Goal: Task Accomplishment & Management: Complete application form

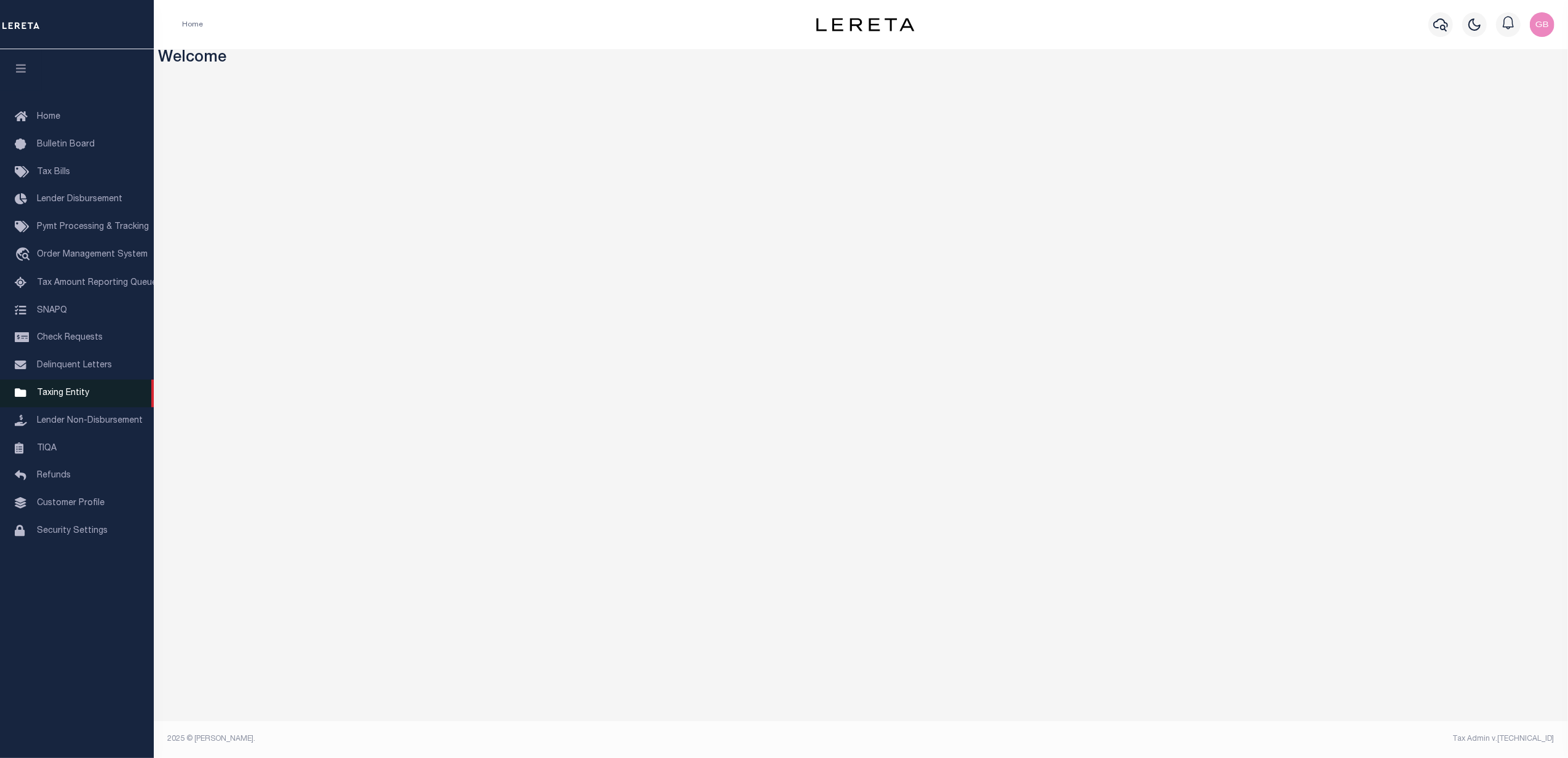
drag, startPoint x: 69, startPoint y: 395, endPoint x: 78, endPoint y: 396, distance: 9.1
click at [69, 395] on span "Taxing Entity" at bounding box center [63, 393] width 53 height 9
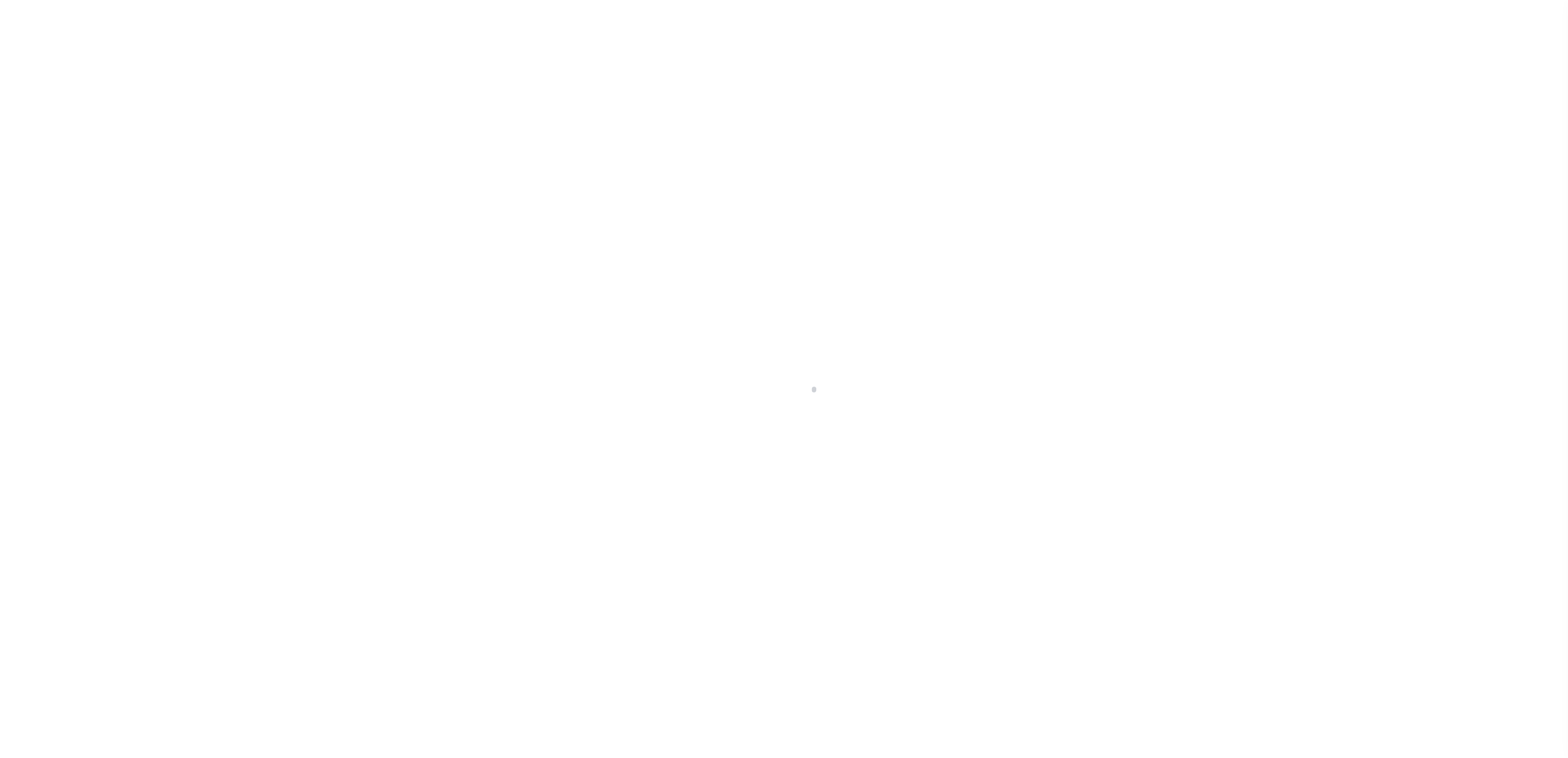
select select
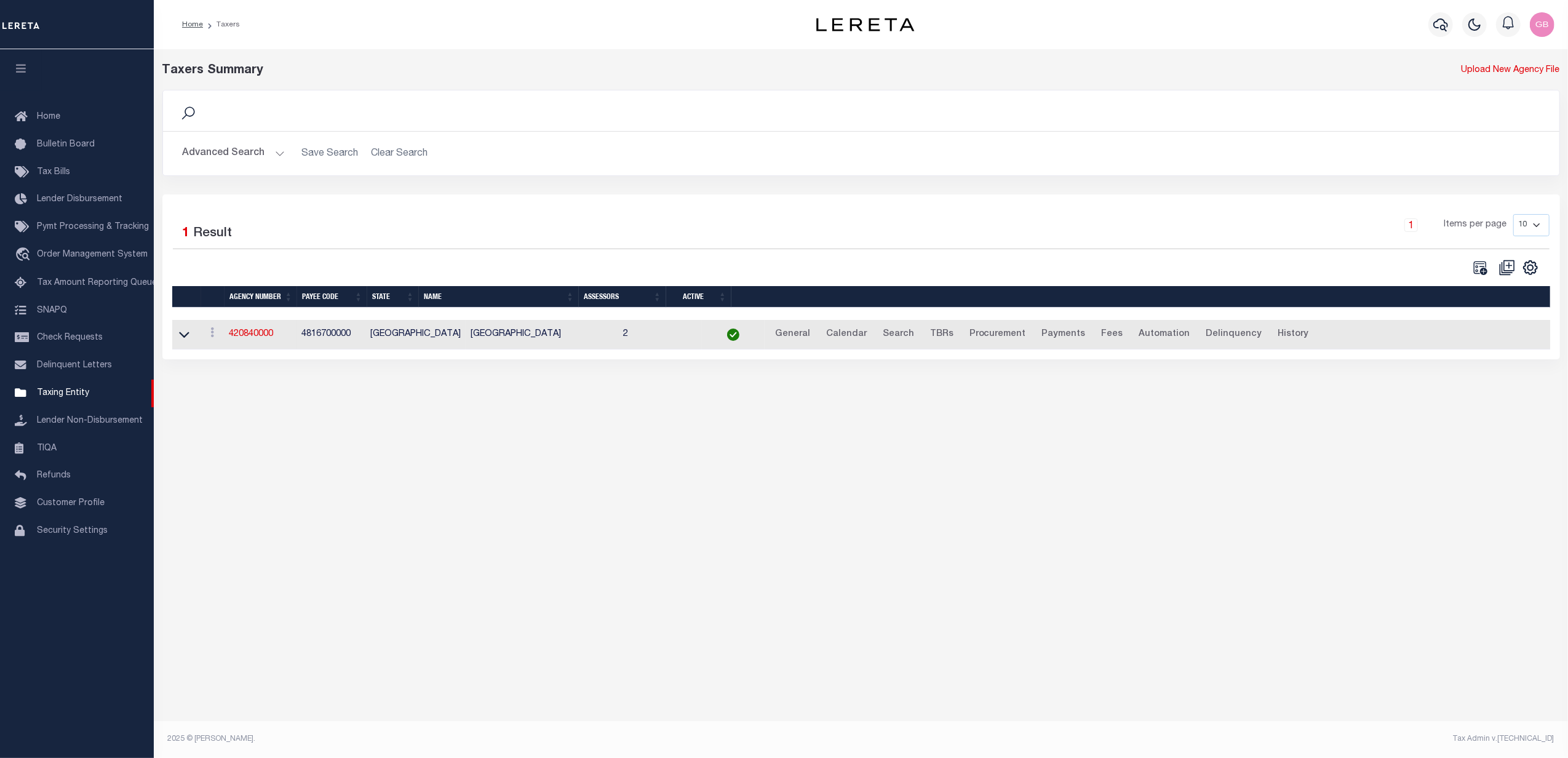
click at [264, 155] on button "Advanced Search" at bounding box center [234, 154] width 102 height 24
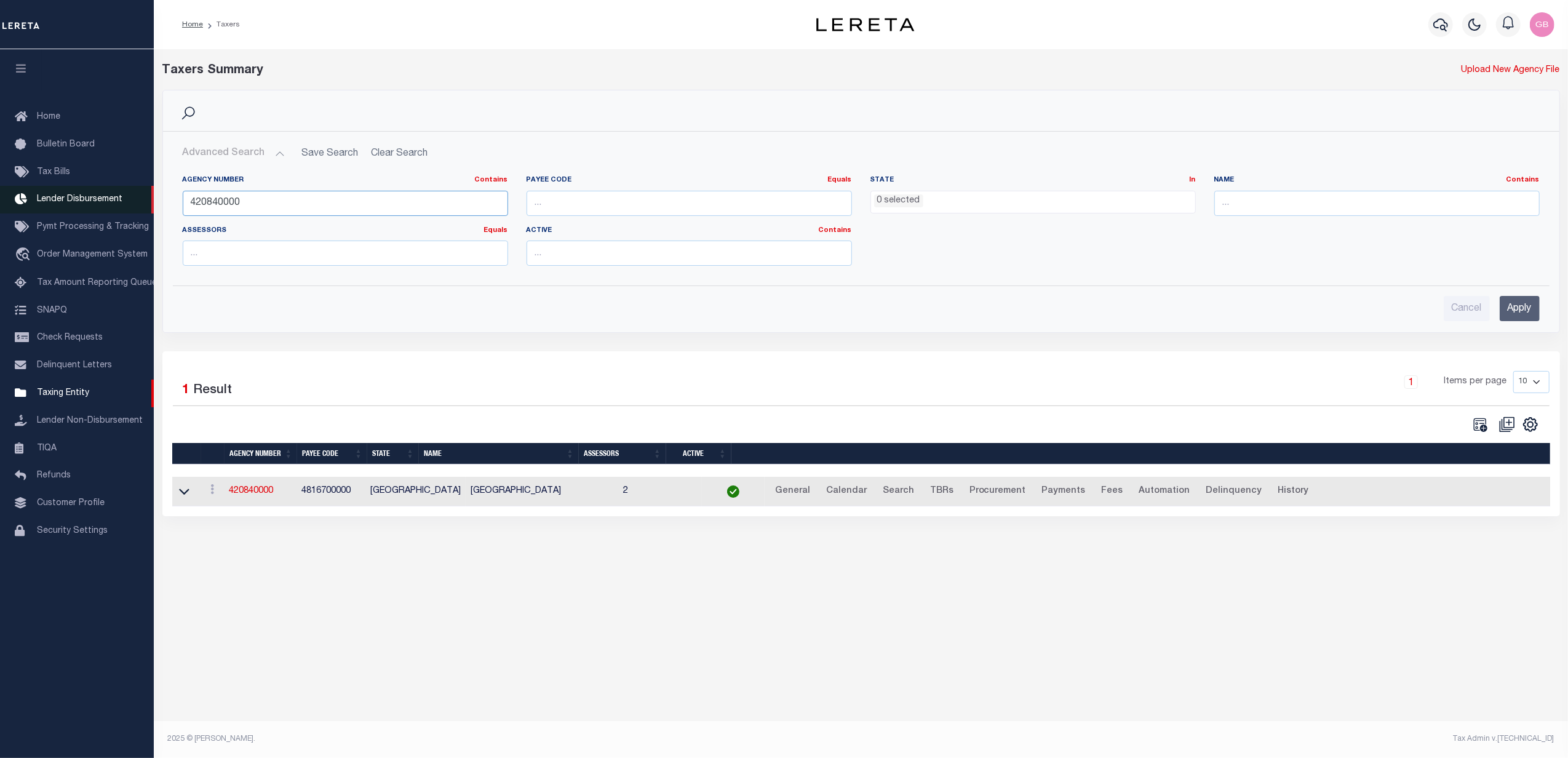
drag, startPoint x: 307, startPoint y: 202, endPoint x: 86, endPoint y: 200, distance: 221.0
click at [86, 200] on div "Home Taxers Profile" at bounding box center [784, 366] width 1568 height 731
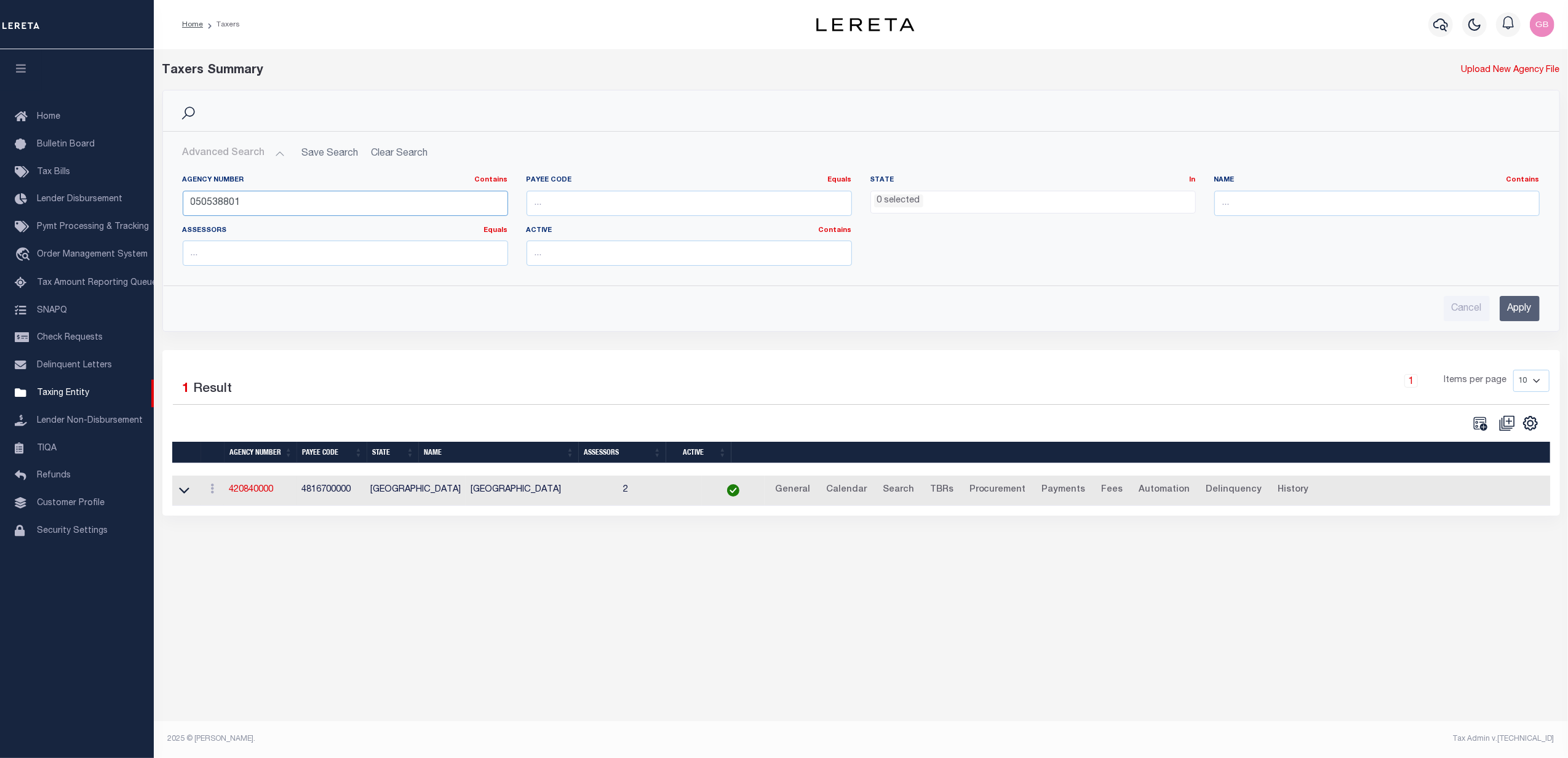
type input "050538801"
click at [1513, 309] on input "Apply" at bounding box center [1519, 308] width 40 height 25
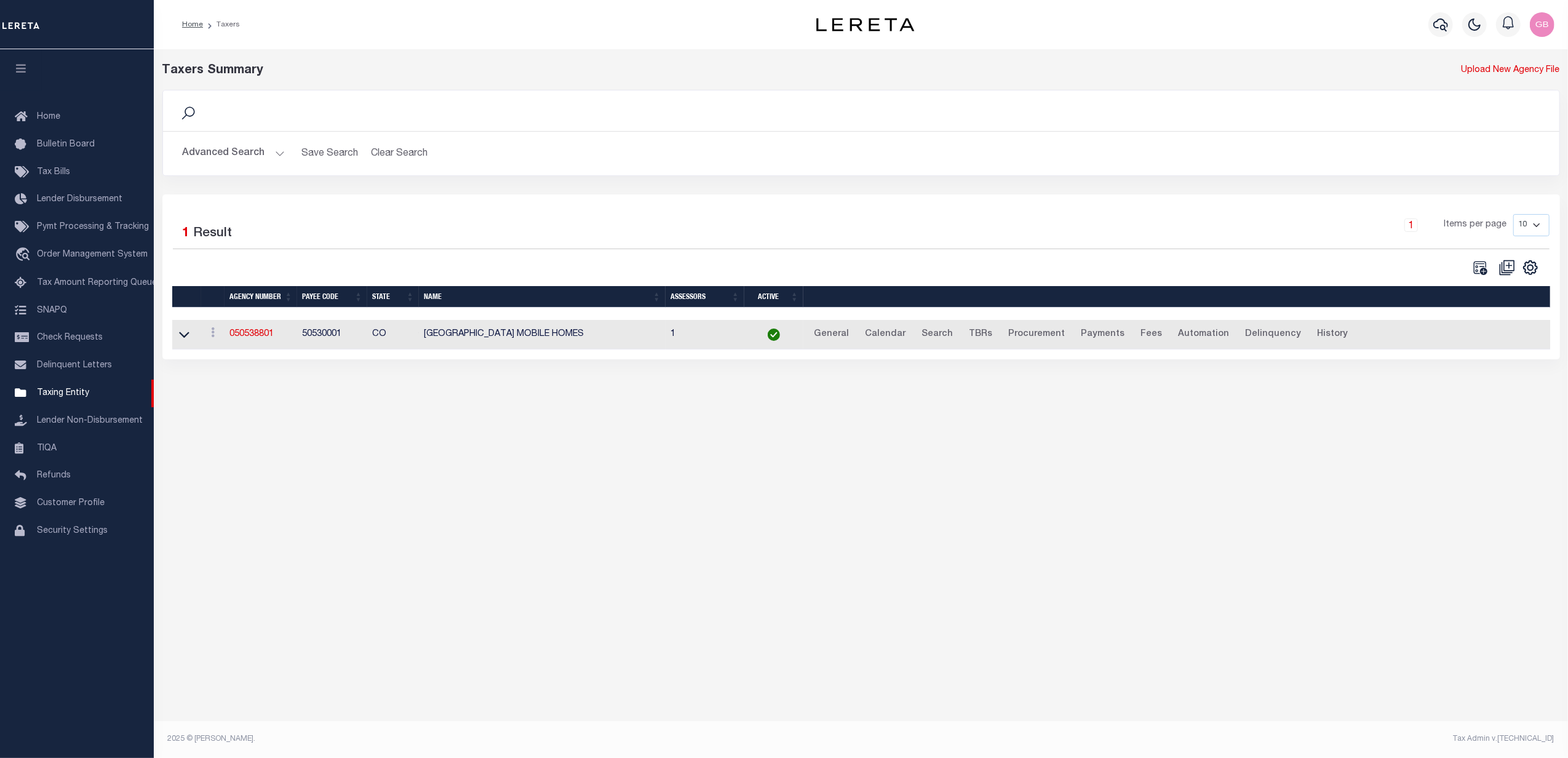
drag, startPoint x: 235, startPoint y: 336, endPoint x: 261, endPoint y: 354, distance: 31.6
click at [235, 336] on link "050538801" at bounding box center [251, 334] width 44 height 9
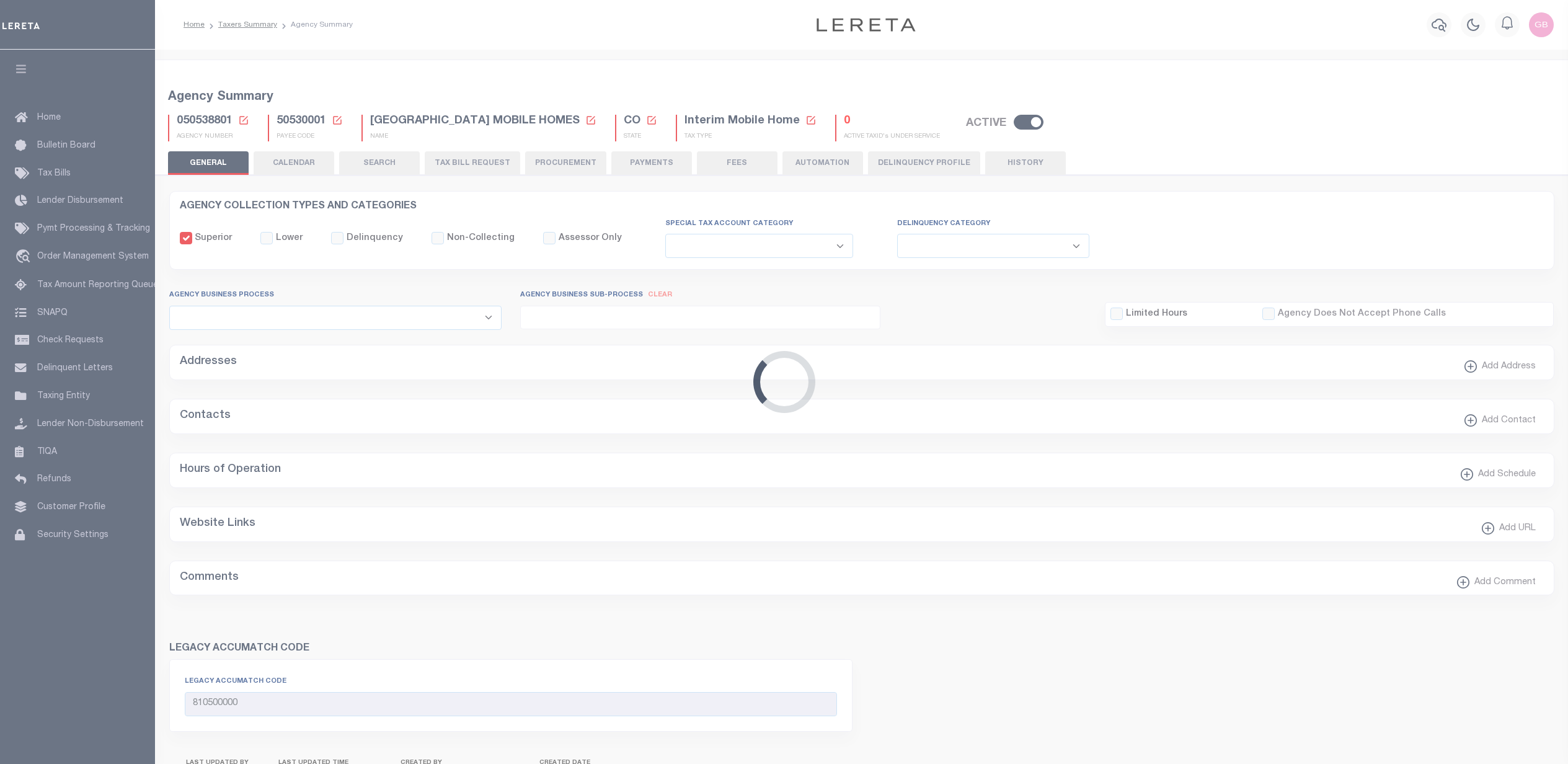
select select
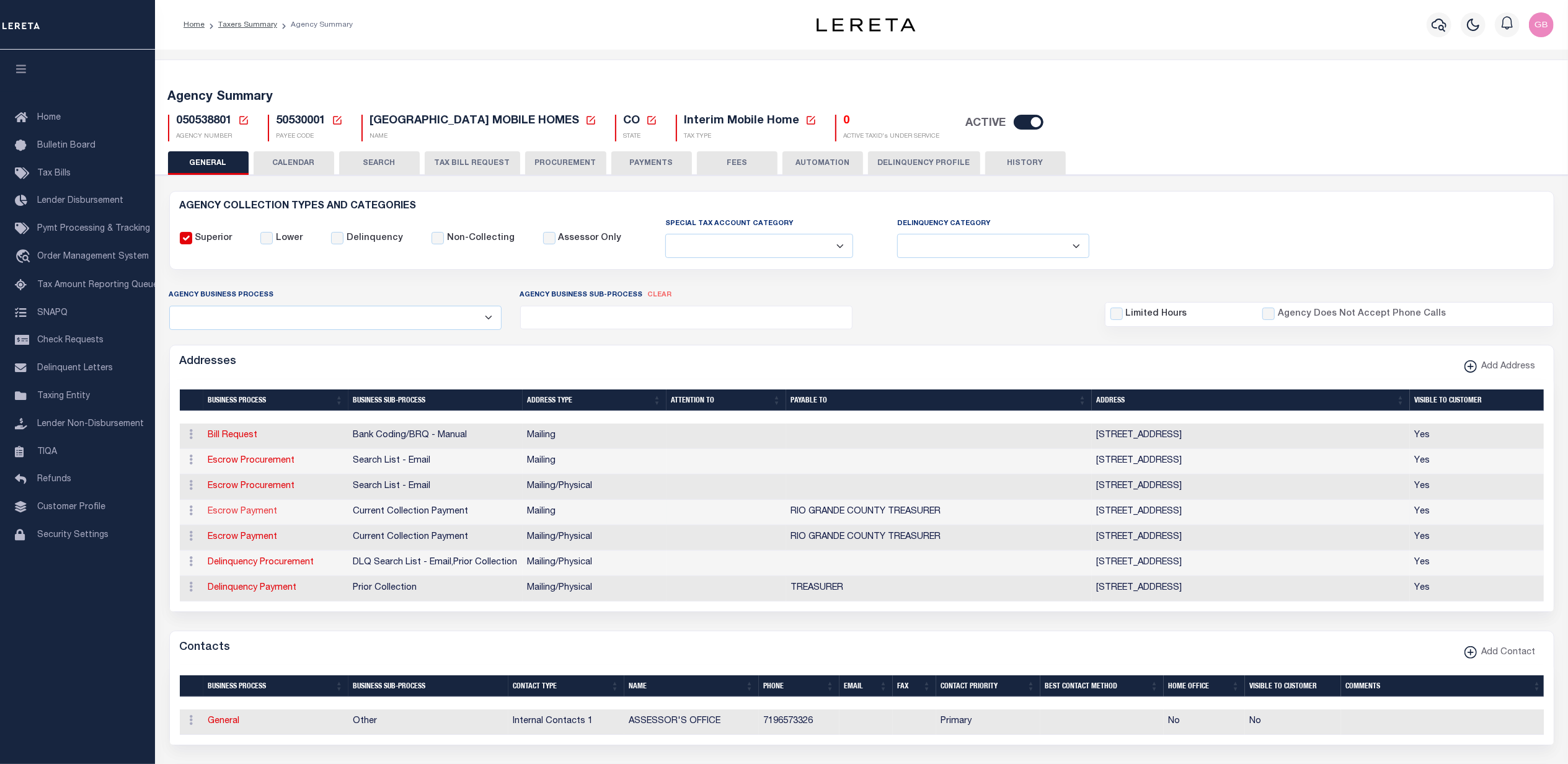
click at [245, 514] on link "Escrow Payment" at bounding box center [243, 511] width 69 height 9
select select "1"
checkbox input "false"
select select
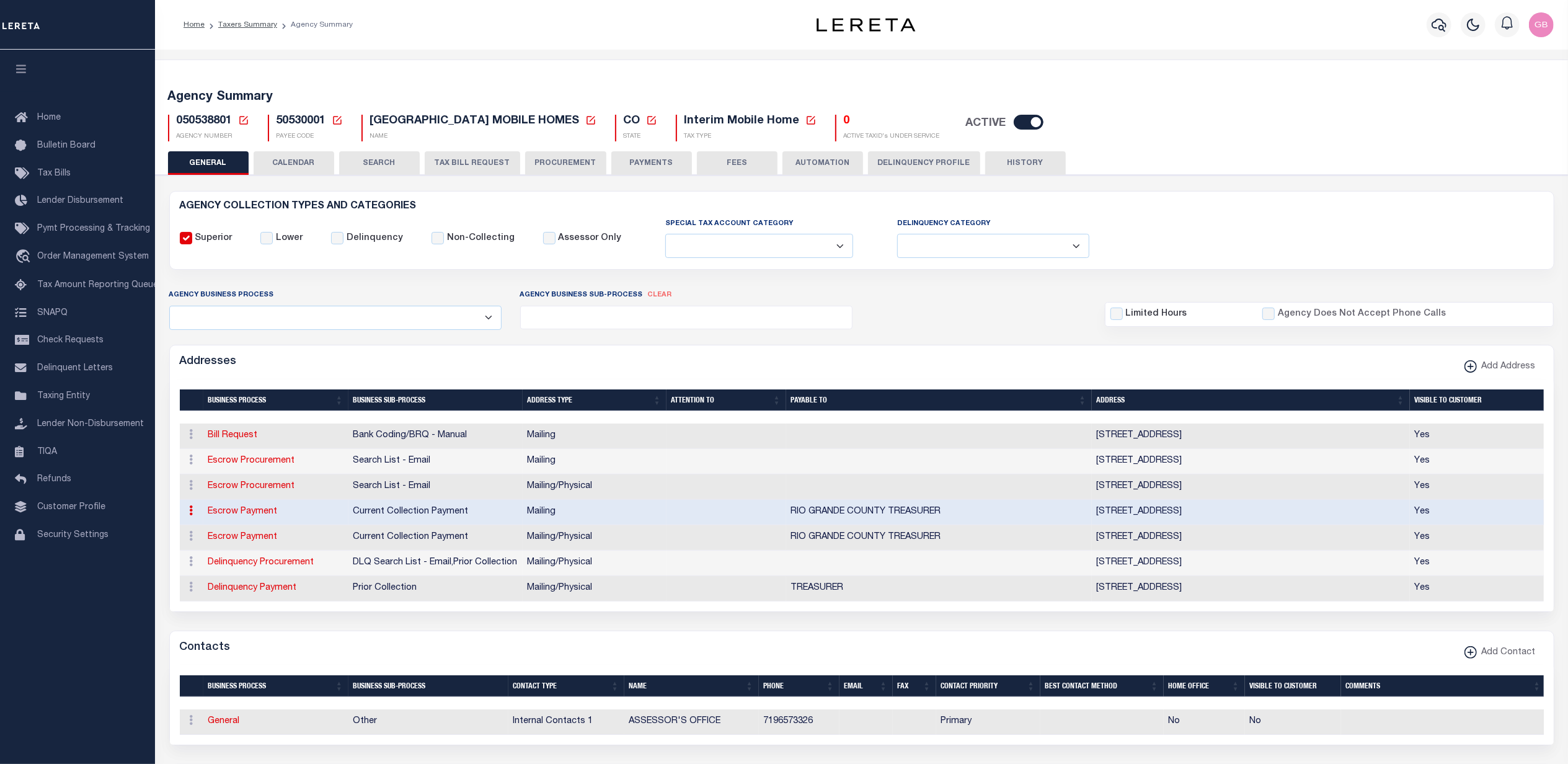
type input "PO BOX 129"
type input "DEL NORTE"
select select "CO"
type input "81132"
checkbox input "true"
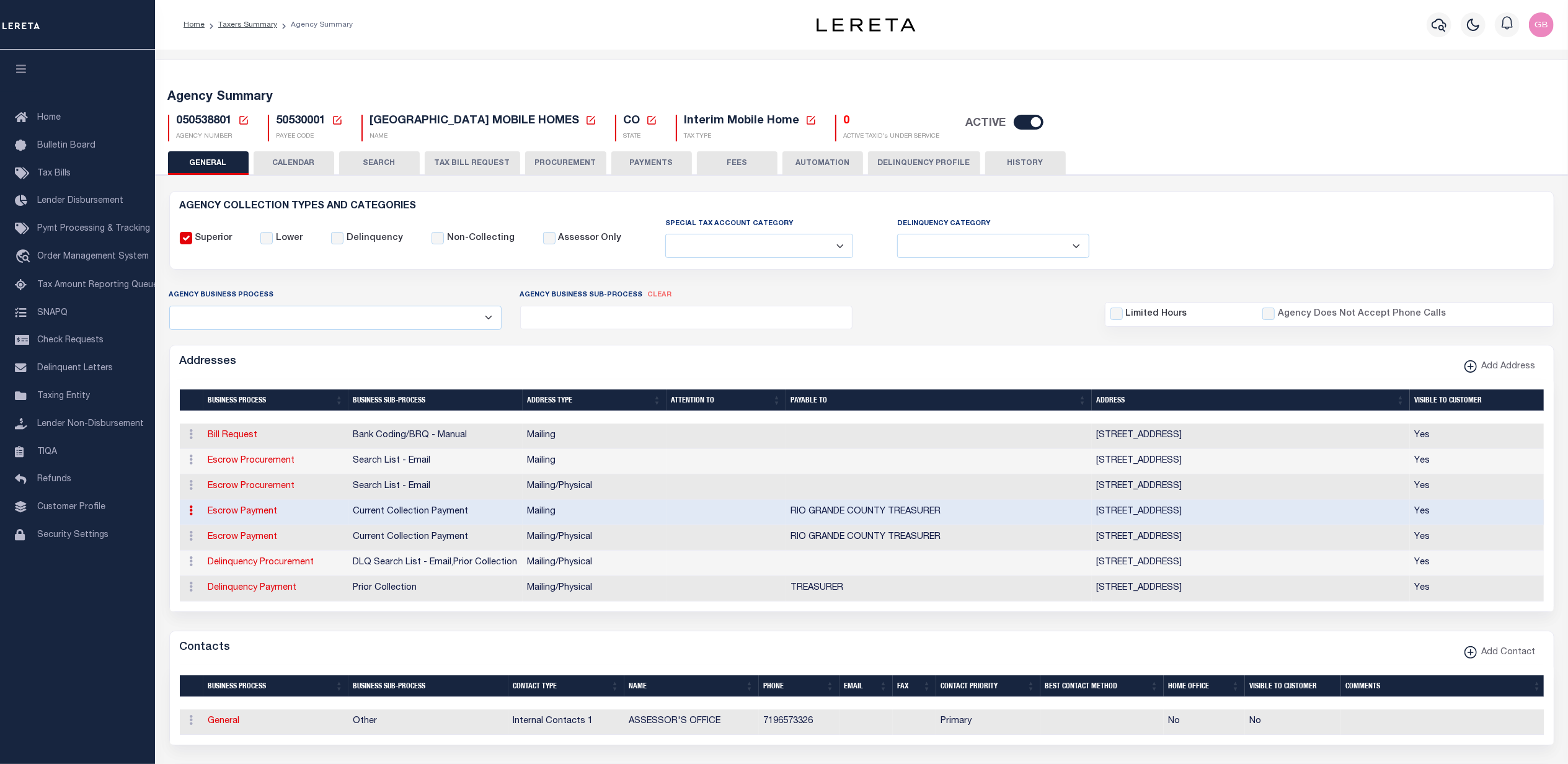
type input "RIO GRANDE COUNTY TREASURER"
select select "3"
select select "11"
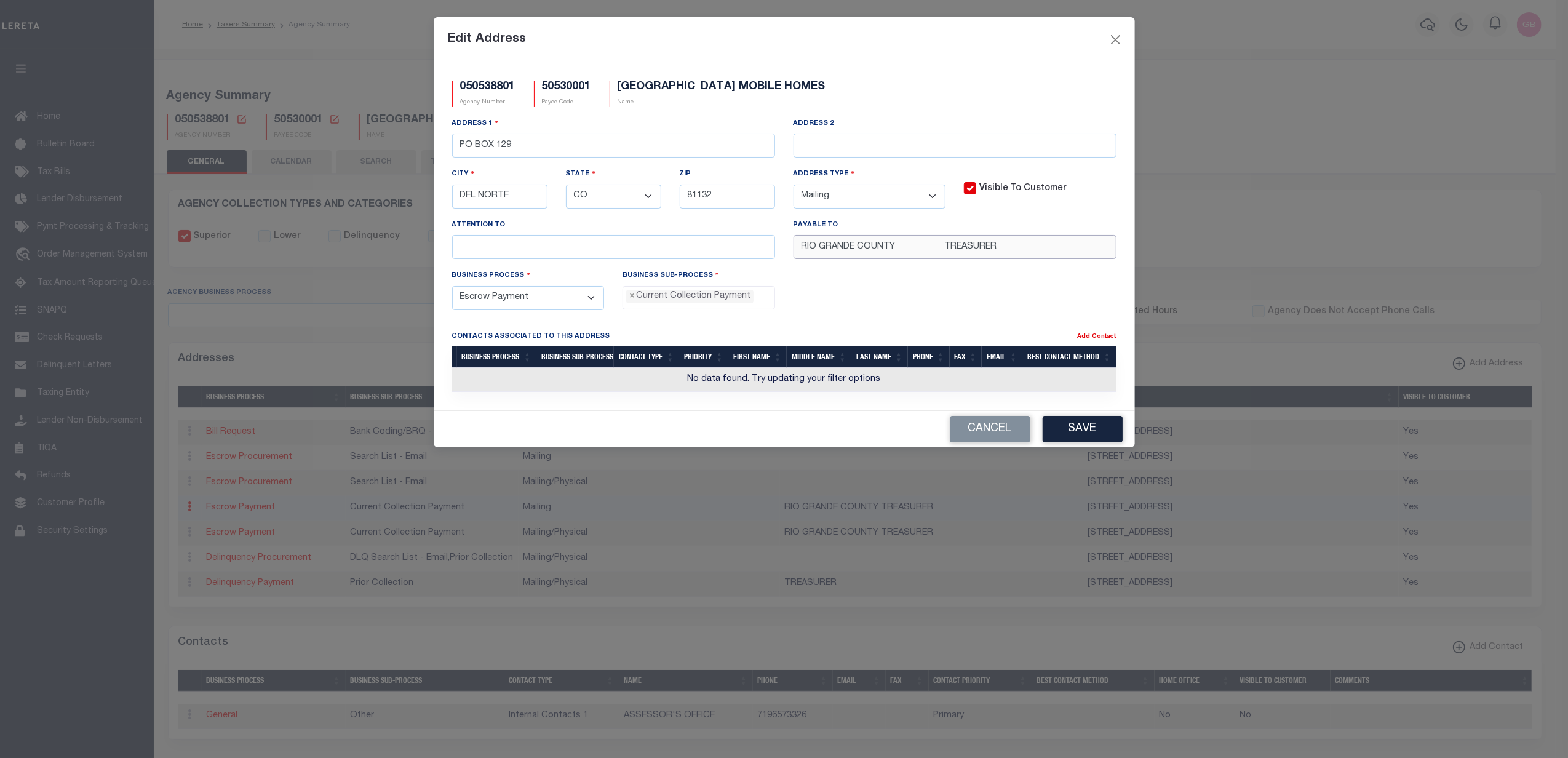
click at [939, 251] on input "RIO GRANDE COUNTY TREASURER" at bounding box center [954, 248] width 323 height 24
drag, startPoint x: 940, startPoint y: 248, endPoint x: 904, endPoint y: 249, distance: 36.0
click at [904, 249] on input "RIO GRANDE COUNTY TREASURER" at bounding box center [954, 248] width 323 height 24
click at [1240, 284] on div "Edit Address 050538801 Agency Number 50530001 Payee Code [GEOGRAPHIC_DATA] MOBI…" at bounding box center [784, 379] width 1568 height 758
click at [1006, 430] on button "Cancel" at bounding box center [990, 429] width 81 height 27
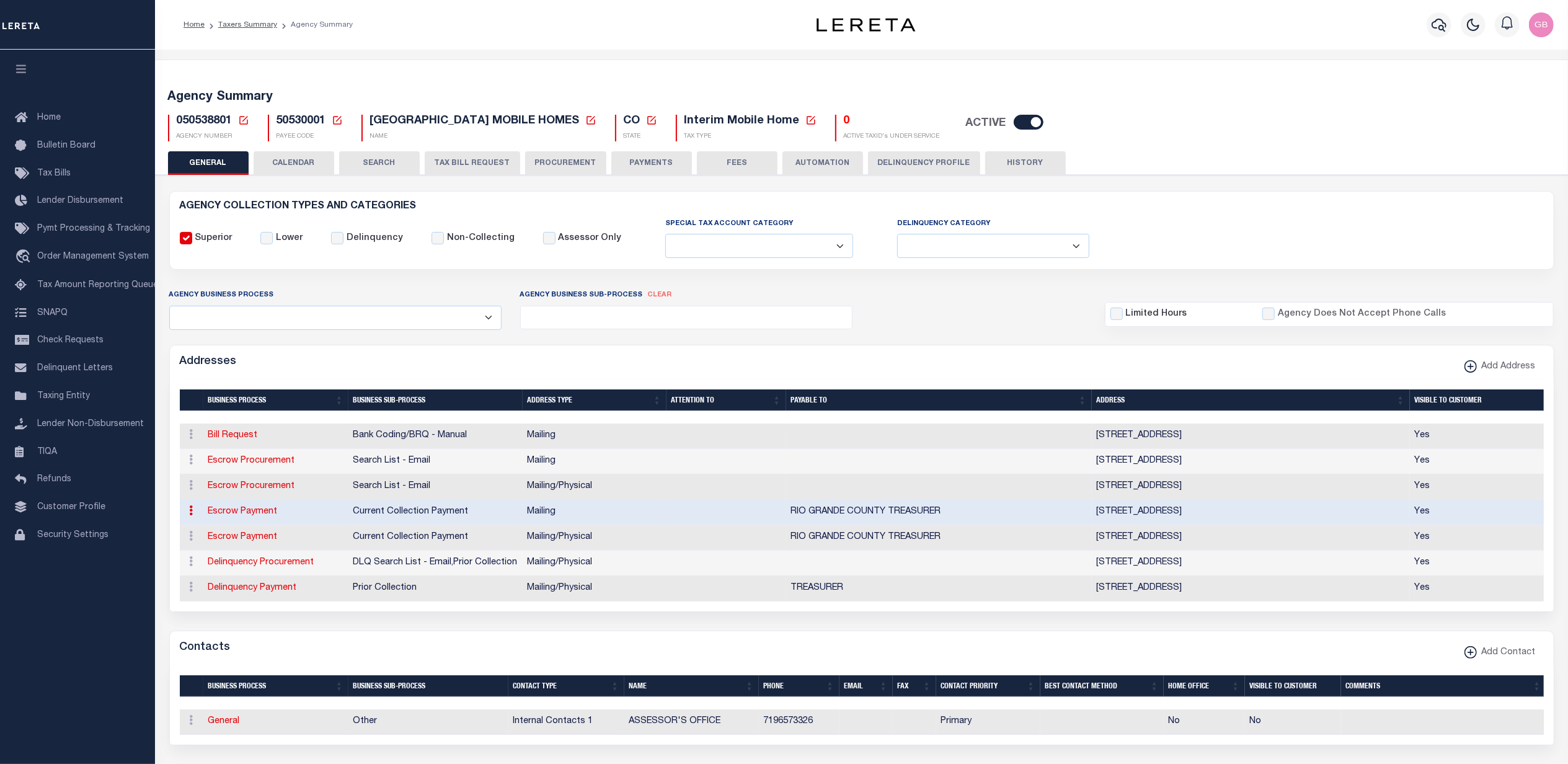
drag, startPoint x: 256, startPoint y: 519, endPoint x: 363, endPoint y: 614, distance: 143.1
click at [257, 516] on link "Escrow Payment" at bounding box center [243, 511] width 69 height 9
select select
select select "1"
checkbox input "false"
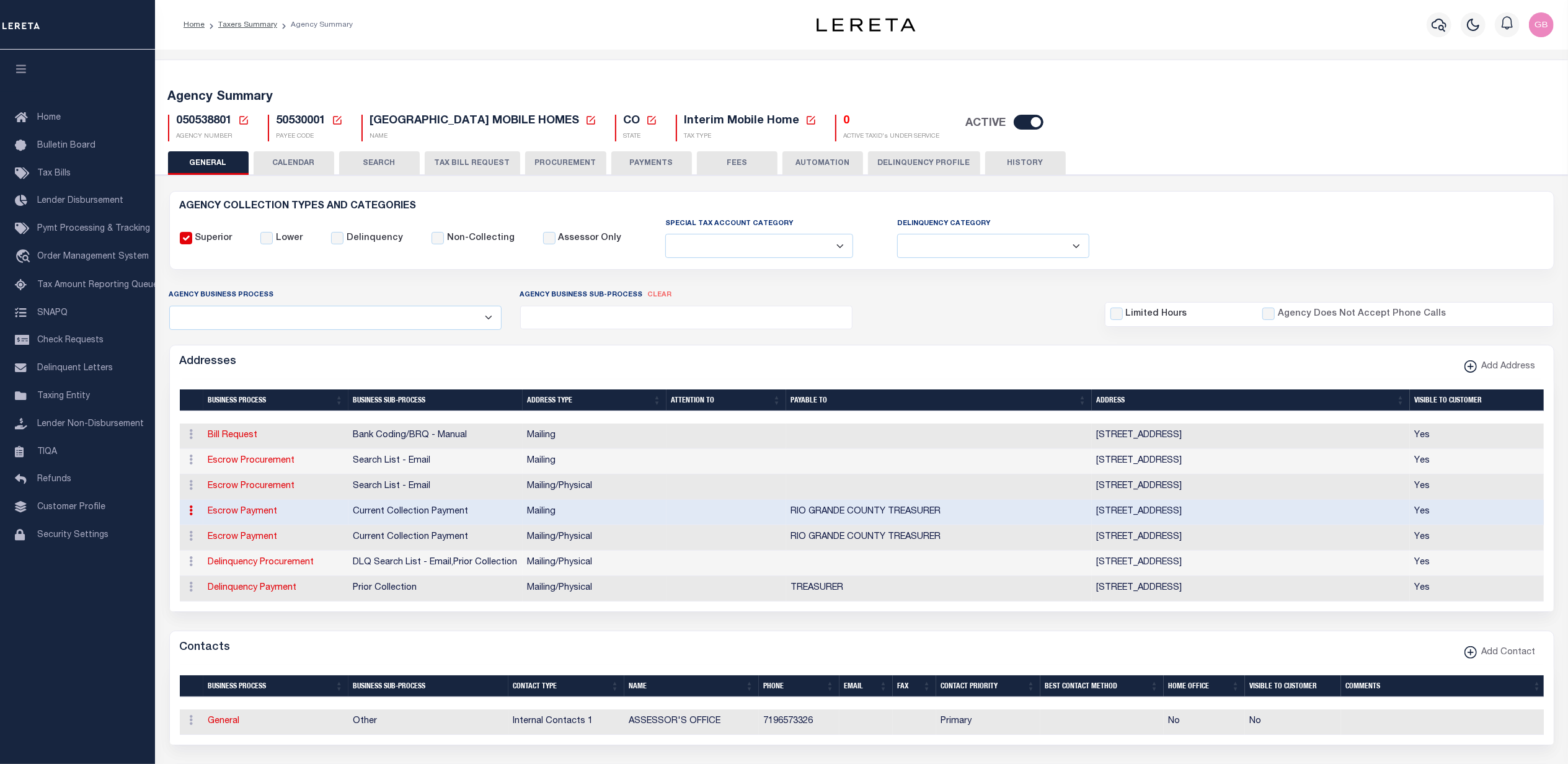
select select
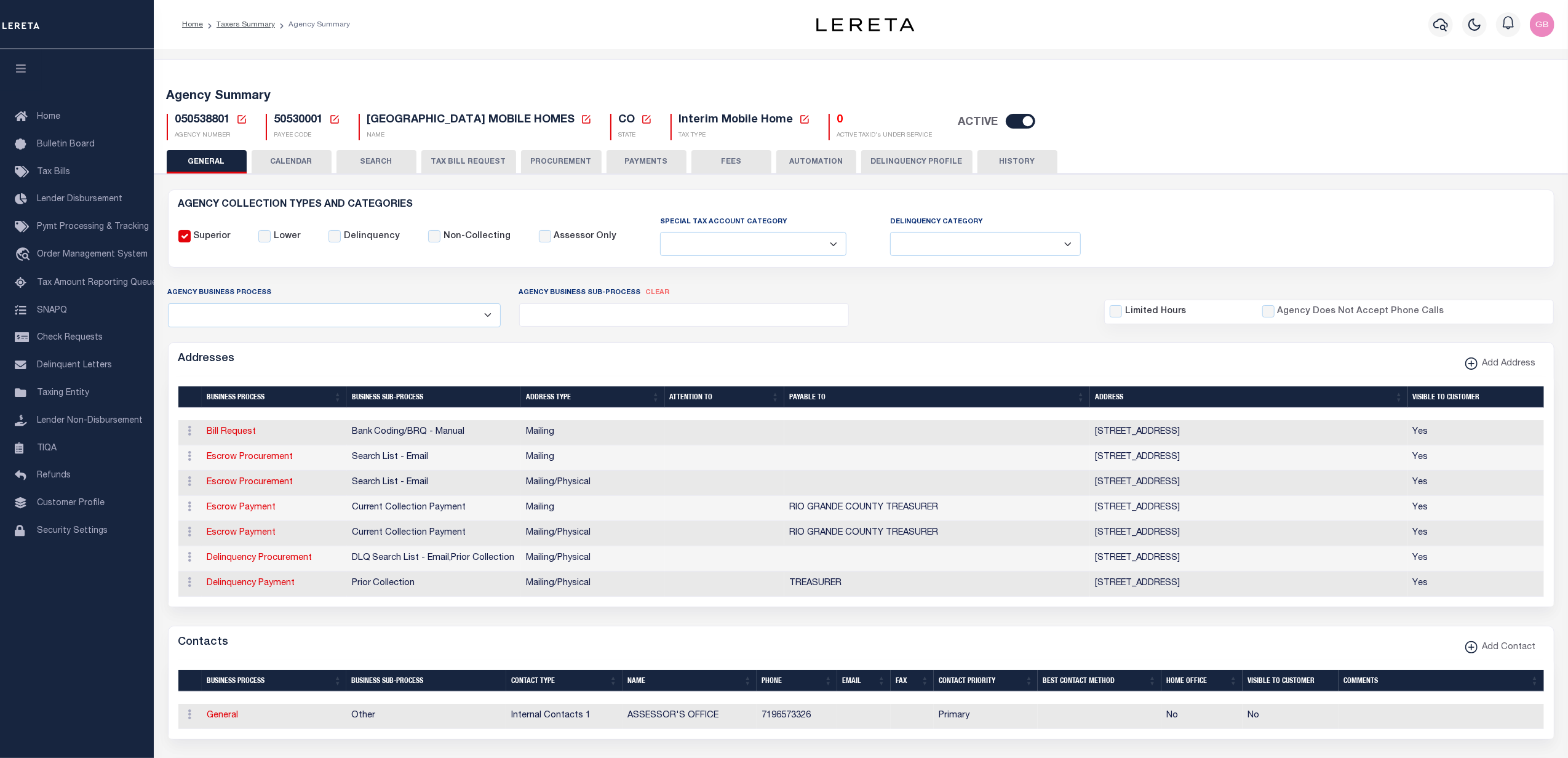
type input "PO BOX 129"
type input "DEL NORTE"
select select "CO"
type input "81132"
checkbox input "true"
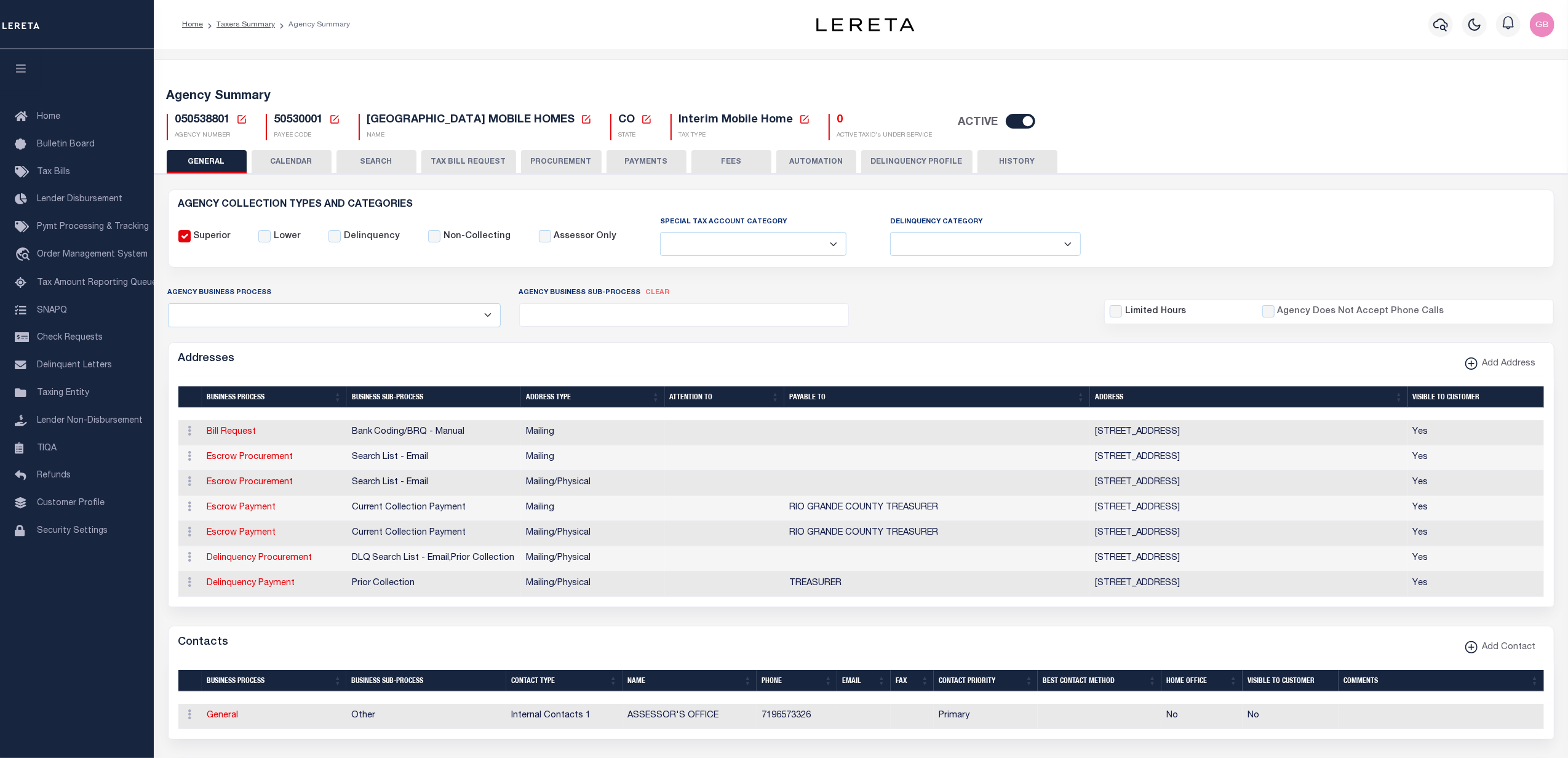
type input "RIO GRANDE COUNTY TREASURER"
select select "3"
select select "11"
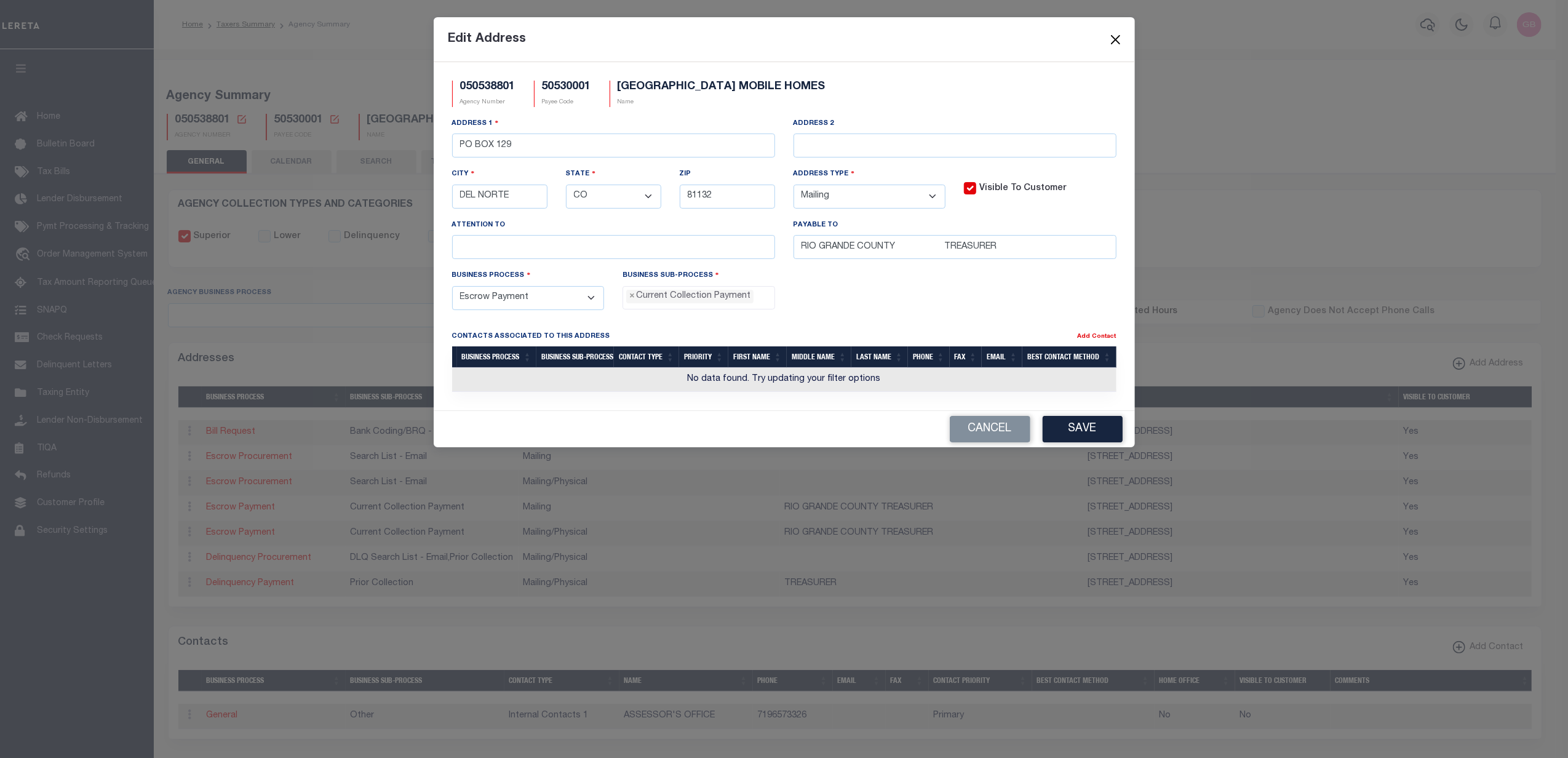
click at [1117, 37] on button "Close" at bounding box center [1115, 40] width 16 height 16
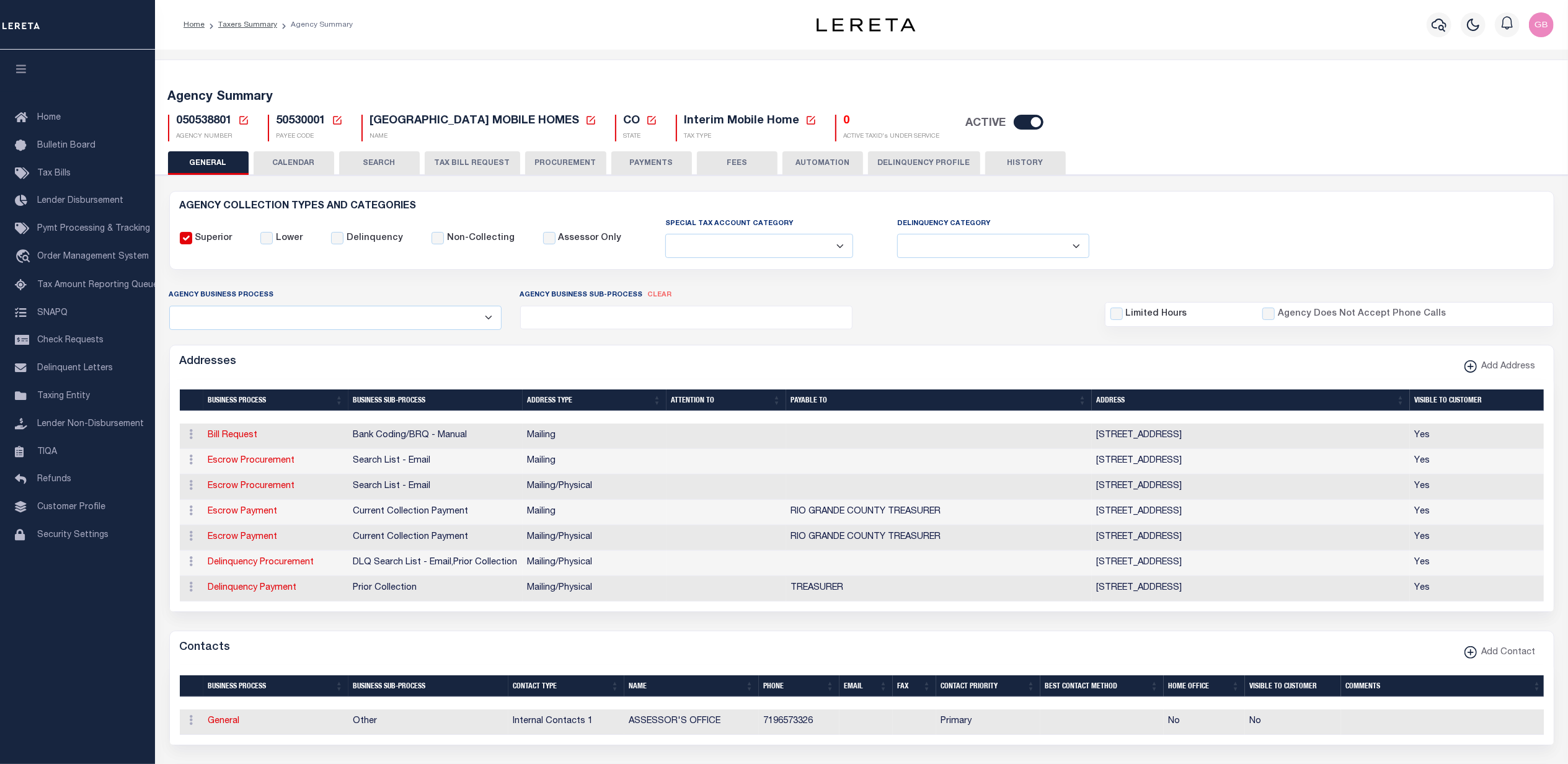
click at [1027, 157] on button "HISTORY" at bounding box center [1025, 163] width 81 height 24
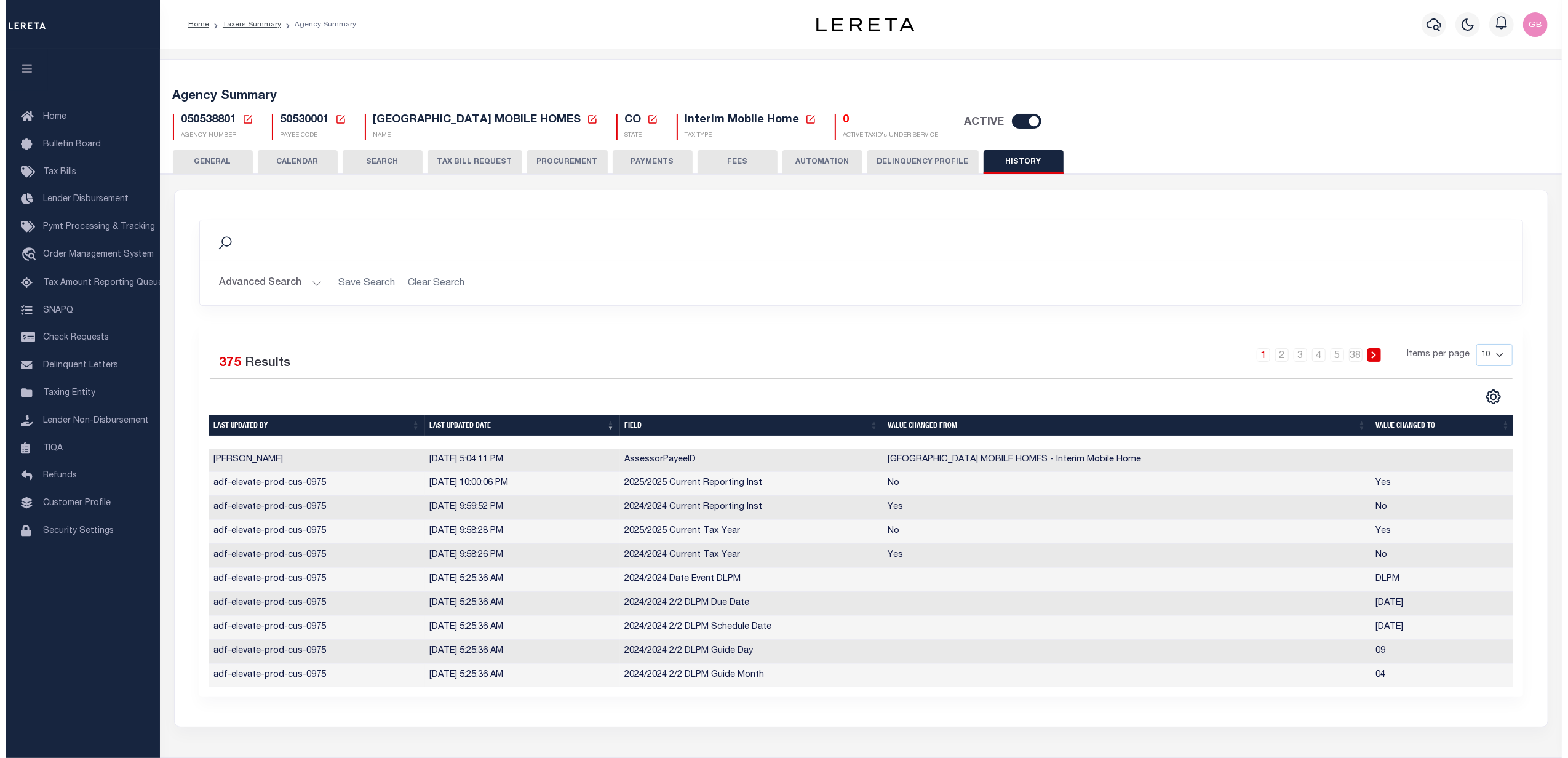
scroll to position [86, 0]
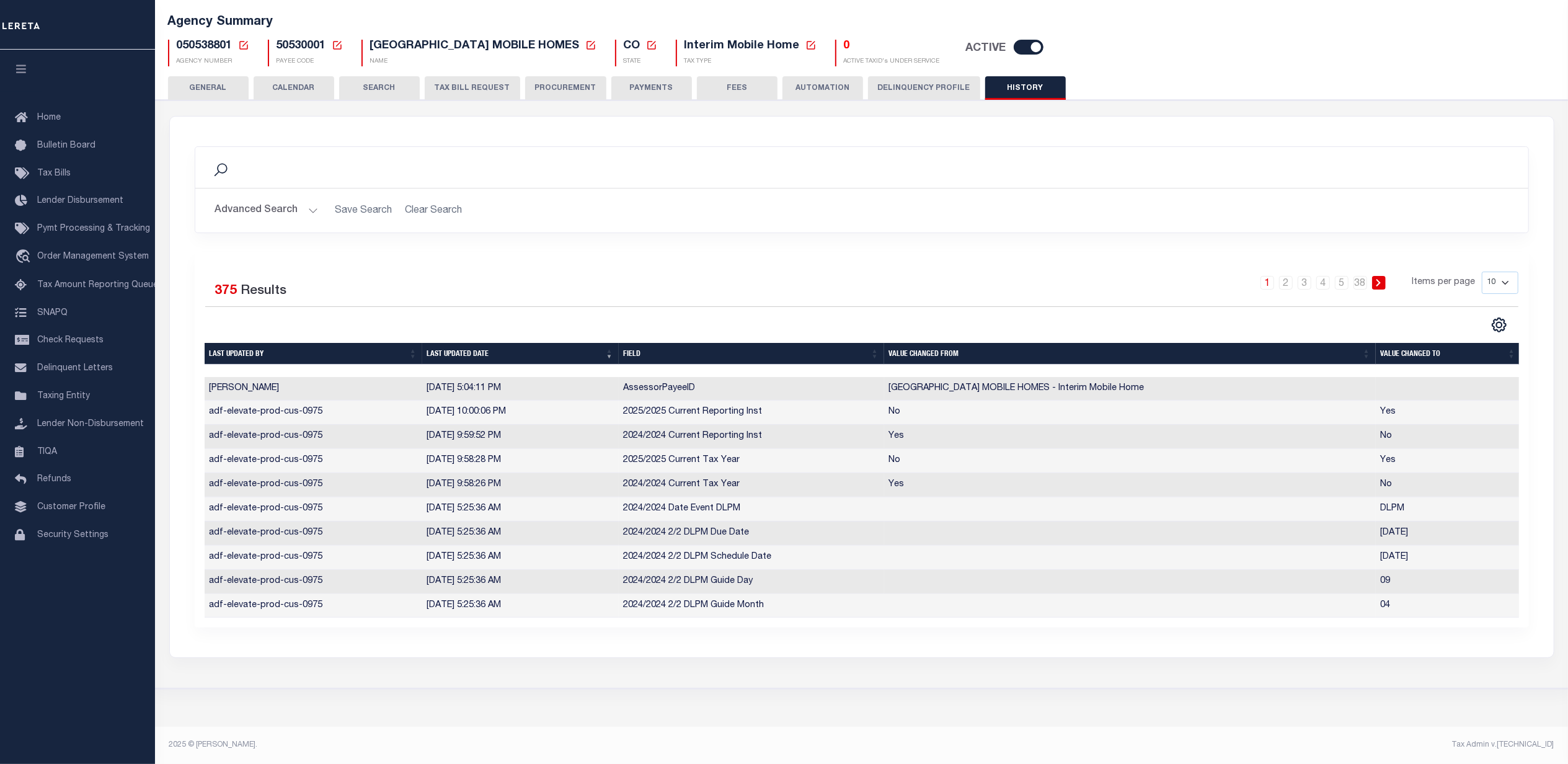
click at [473, 343] on th "Last updated date" at bounding box center [520, 354] width 196 height 22
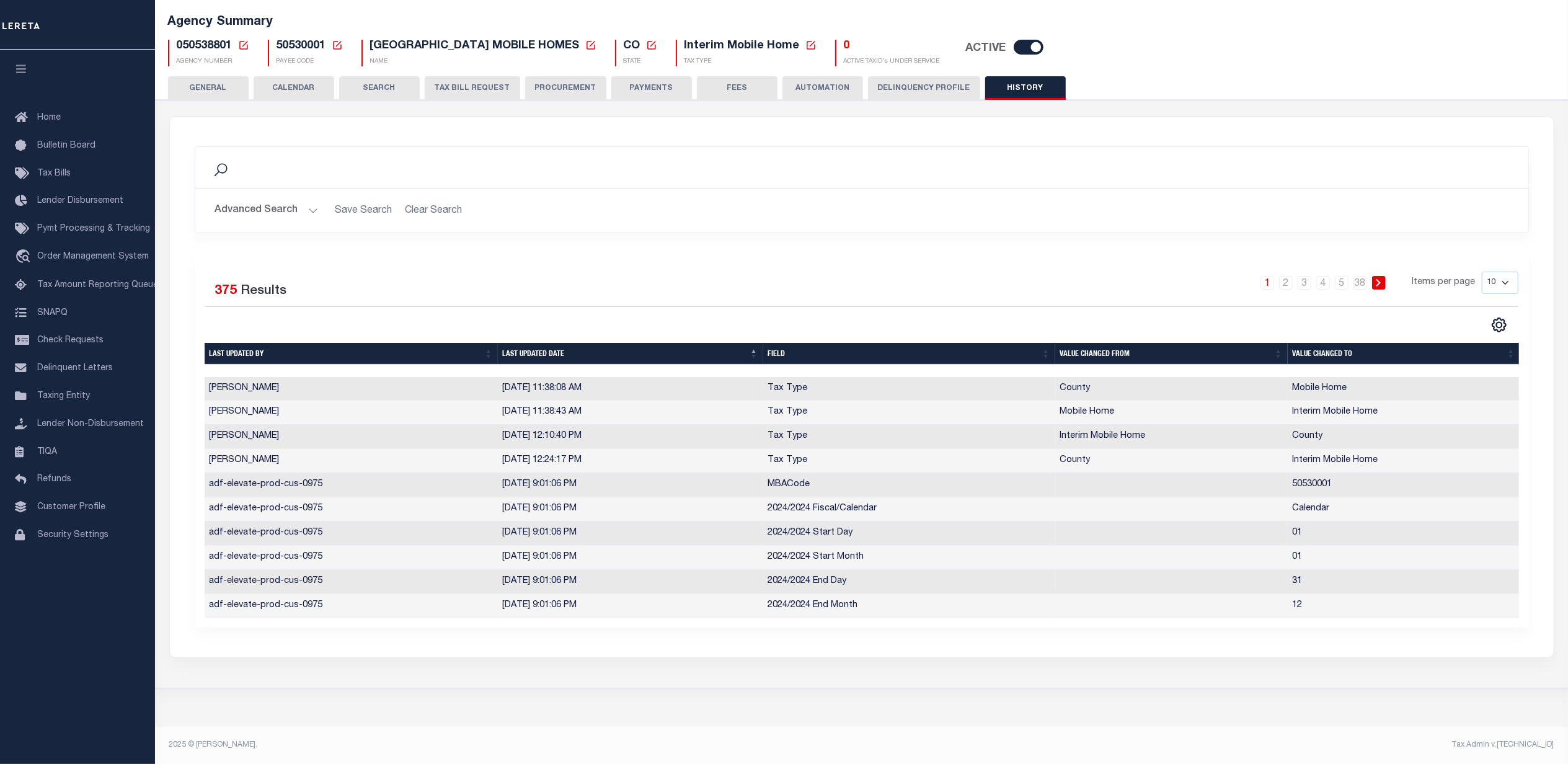
click at [523, 343] on th "Last updated date" at bounding box center [631, 354] width 266 height 22
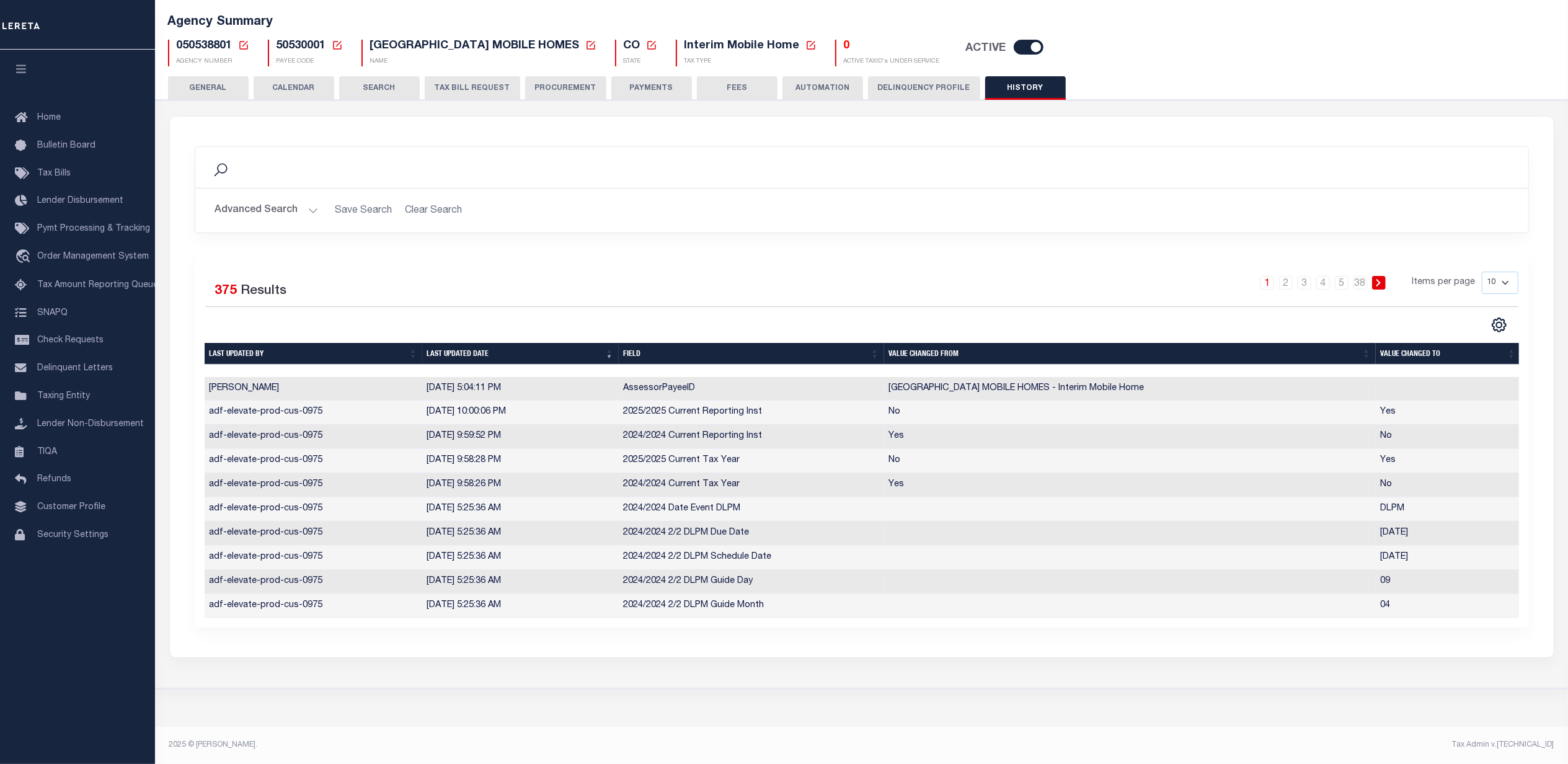
click at [206, 77] on button "GENERAL" at bounding box center [208, 88] width 81 height 24
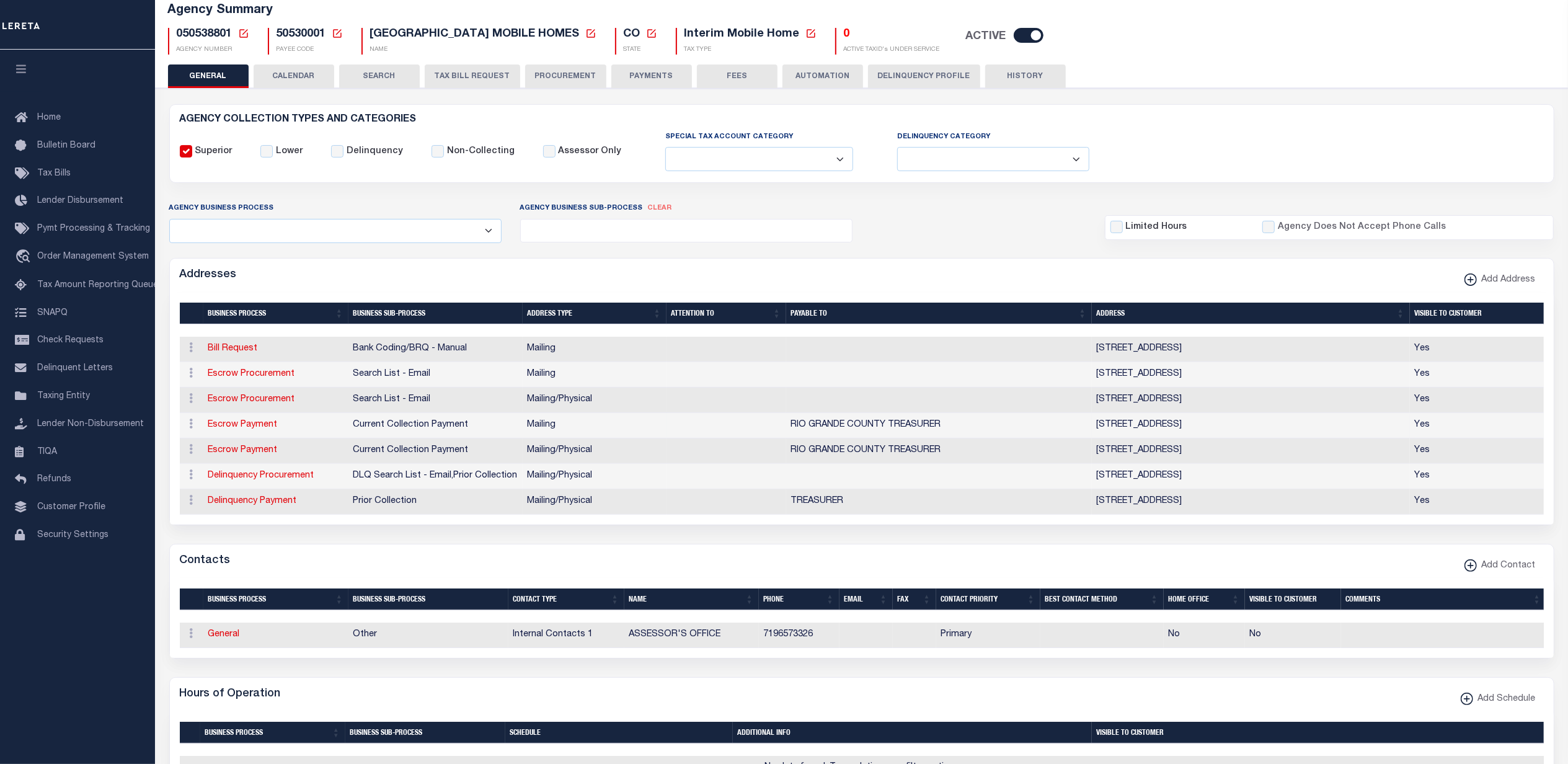
click at [245, 435] on td "Escrow Payment" at bounding box center [275, 426] width 145 height 25
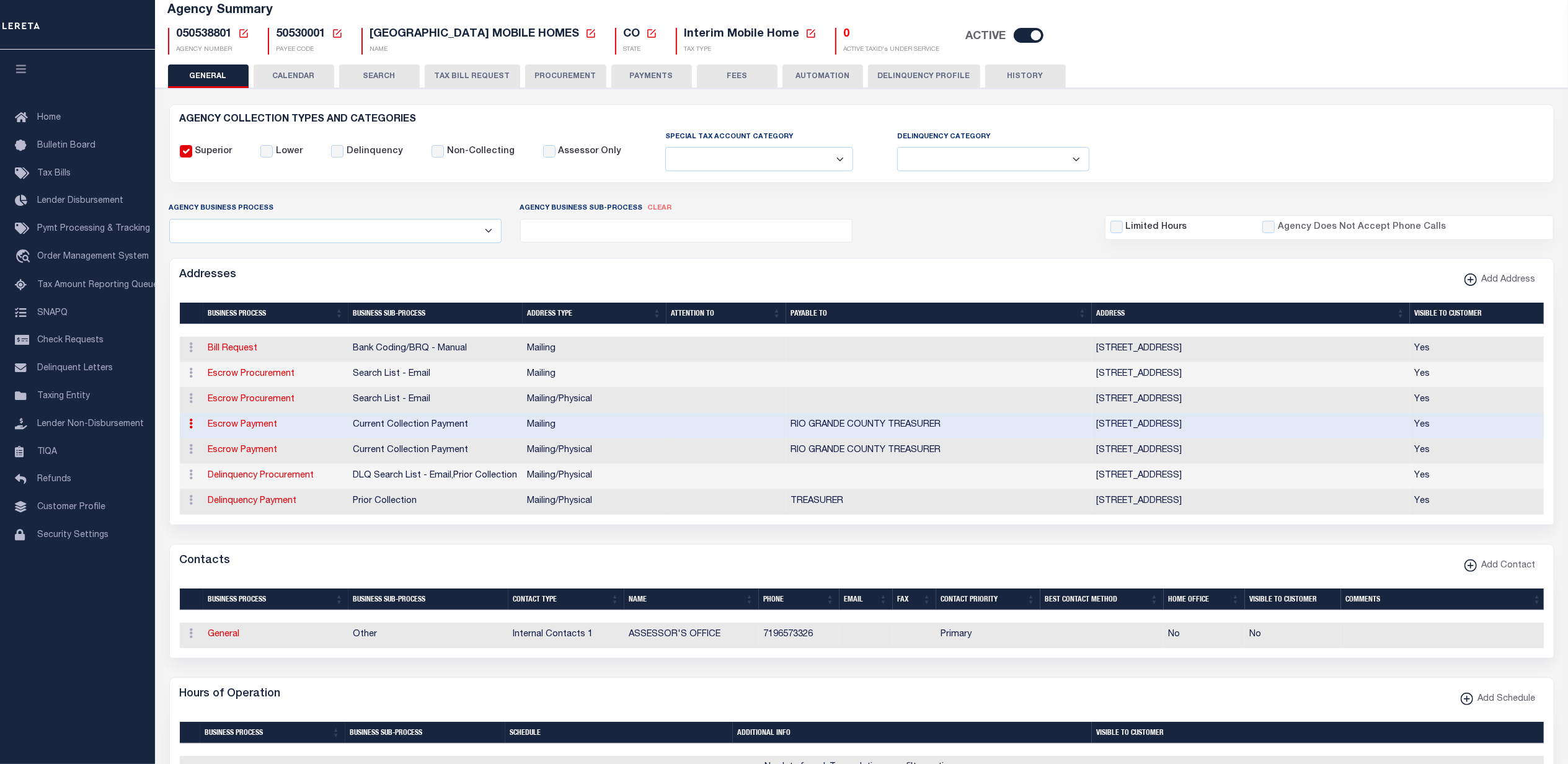
click at [241, 429] on link "Escrow Payment" at bounding box center [243, 425] width 69 height 9
select select
select select "1"
checkbox input "false"
select select
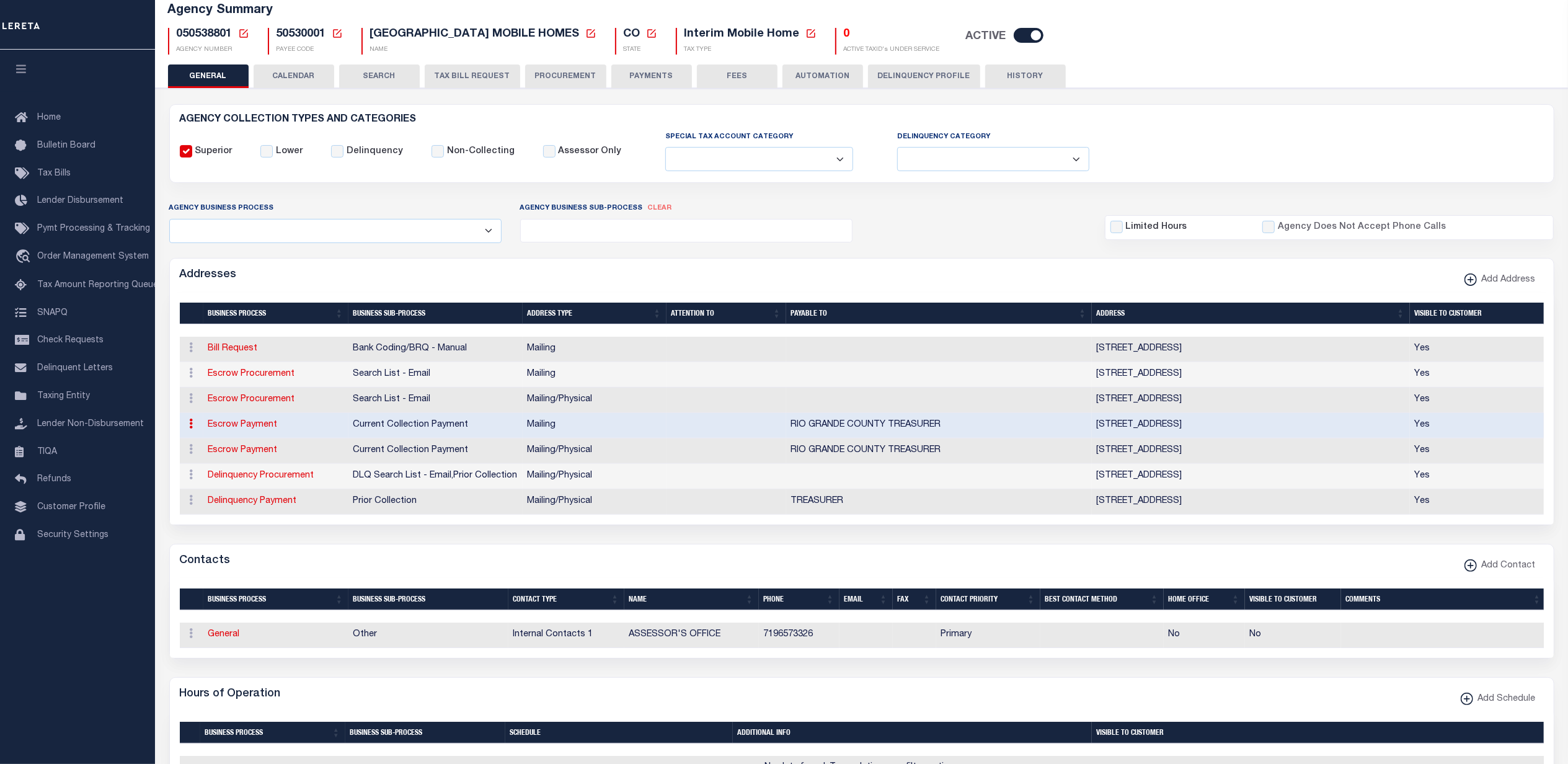
select select
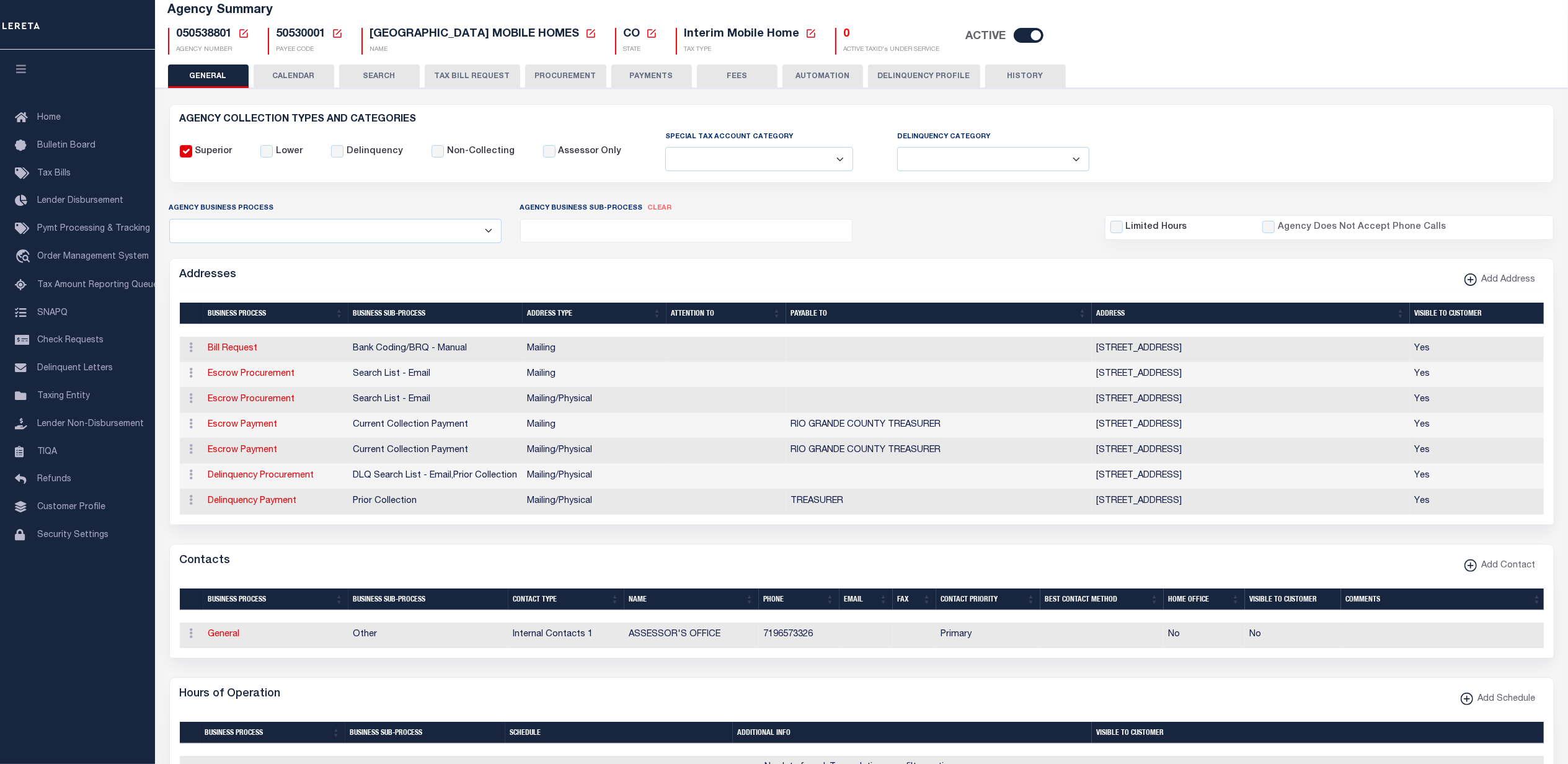
type input "PO BOX 129"
type input "DEL NORTE"
select select "CO"
type input "81132"
checkbox input "true"
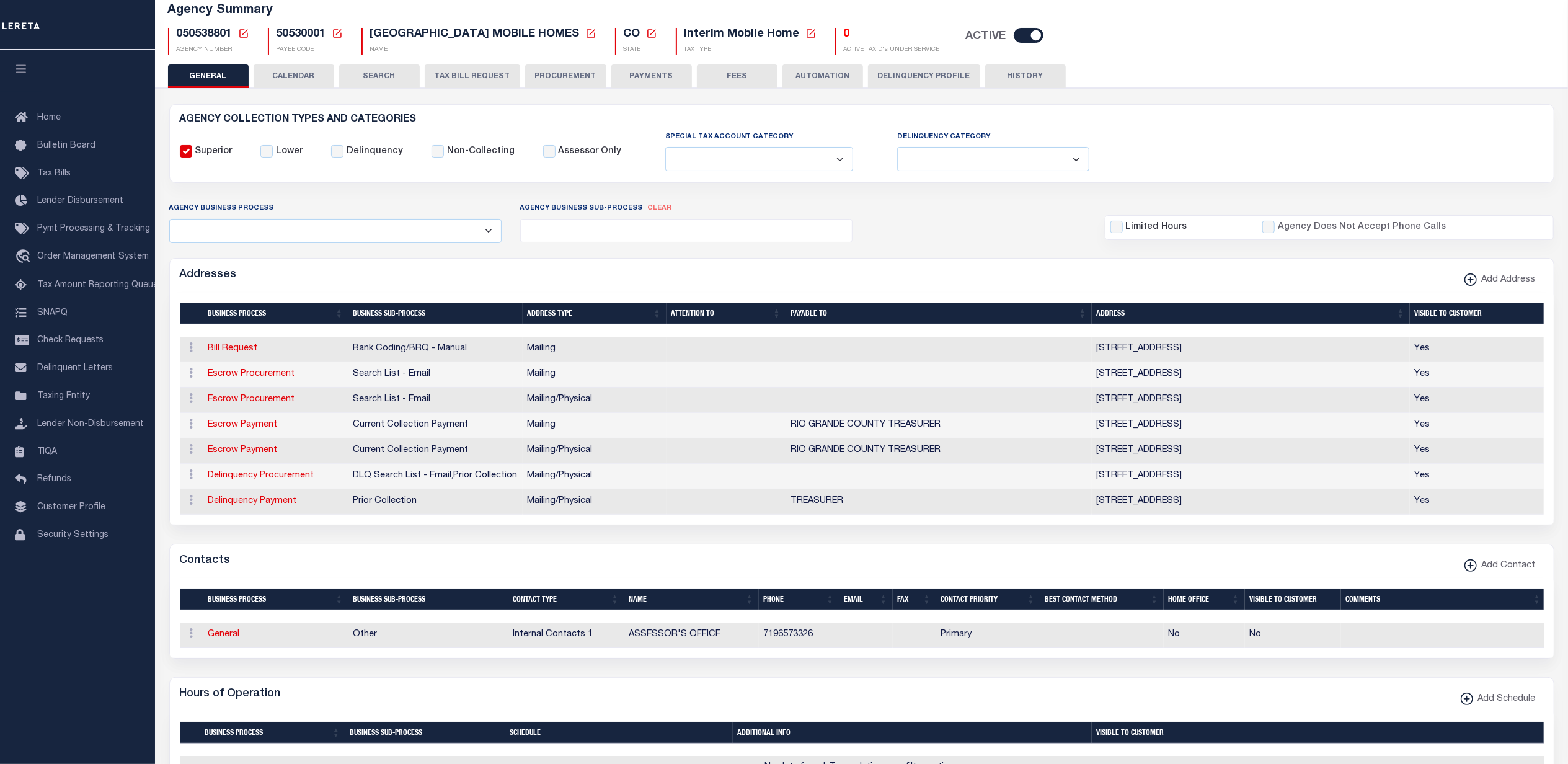
type input "RIO GRANDE COUNTY TREASURER"
select select "3"
select select "11"
